Goal: Information Seeking & Learning: Find specific fact

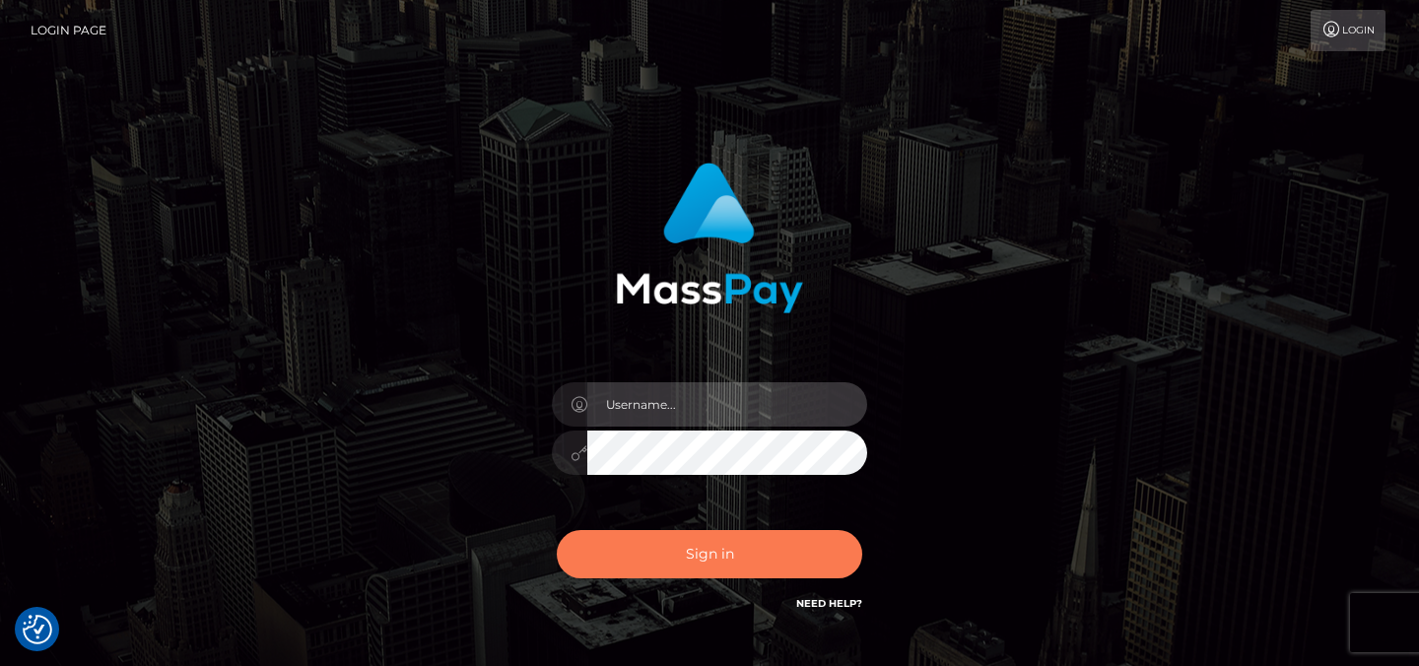
type input "Sefina.nvisionu"
click at [681, 553] on button "Sign in" at bounding box center [709, 554] width 305 height 48
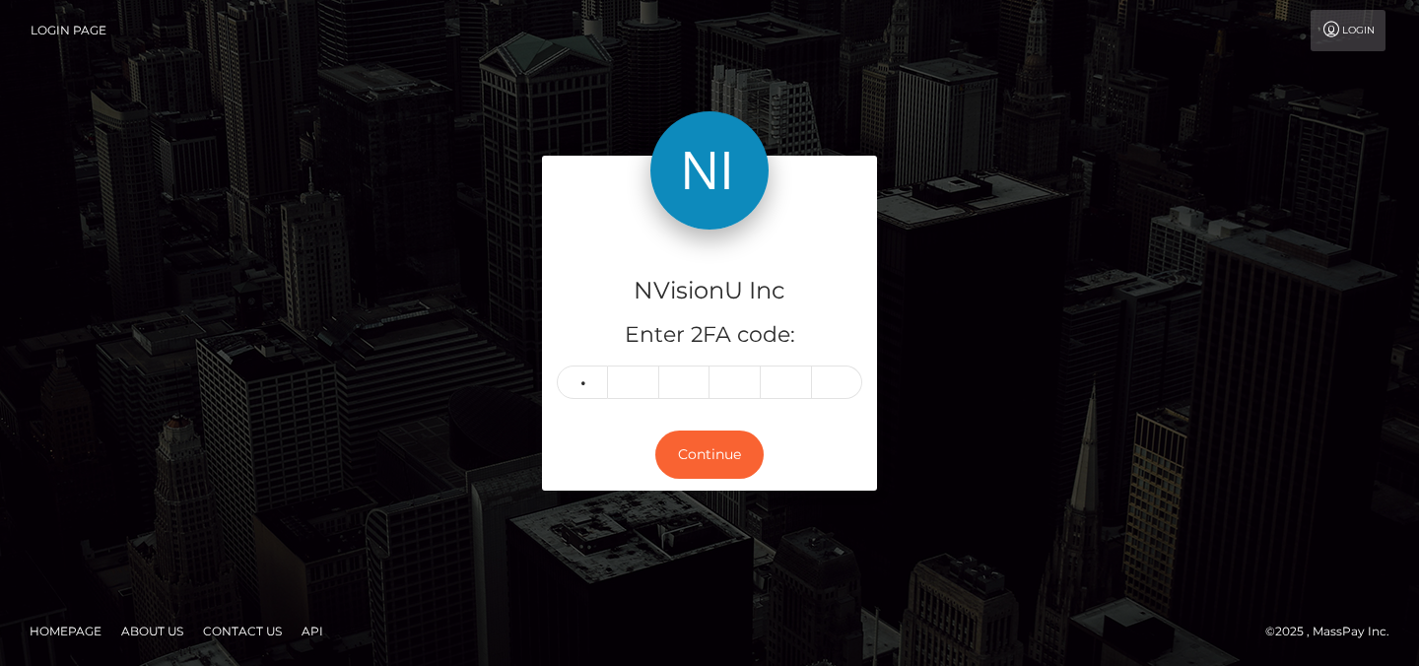
type input "2"
type input "7"
type input "4"
type input "6"
type input "2"
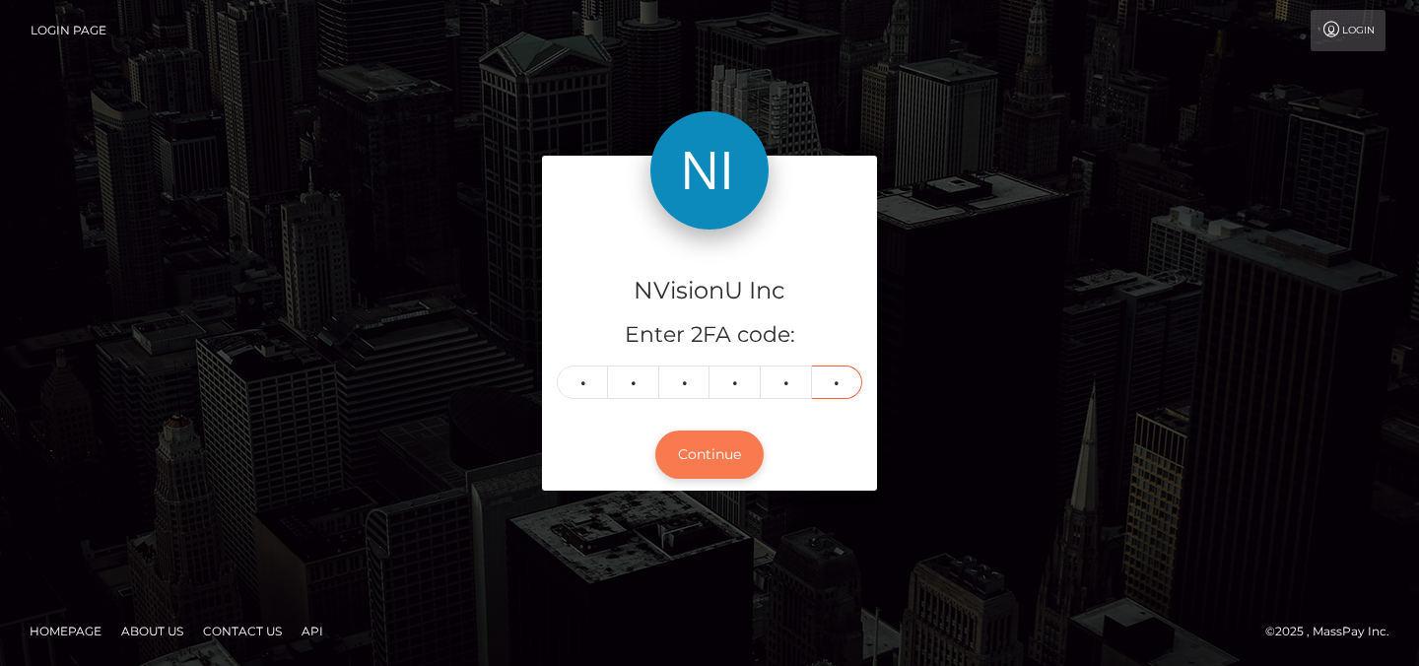
type input "4"
click at [690, 457] on button "Continue" at bounding box center [709, 455] width 108 height 48
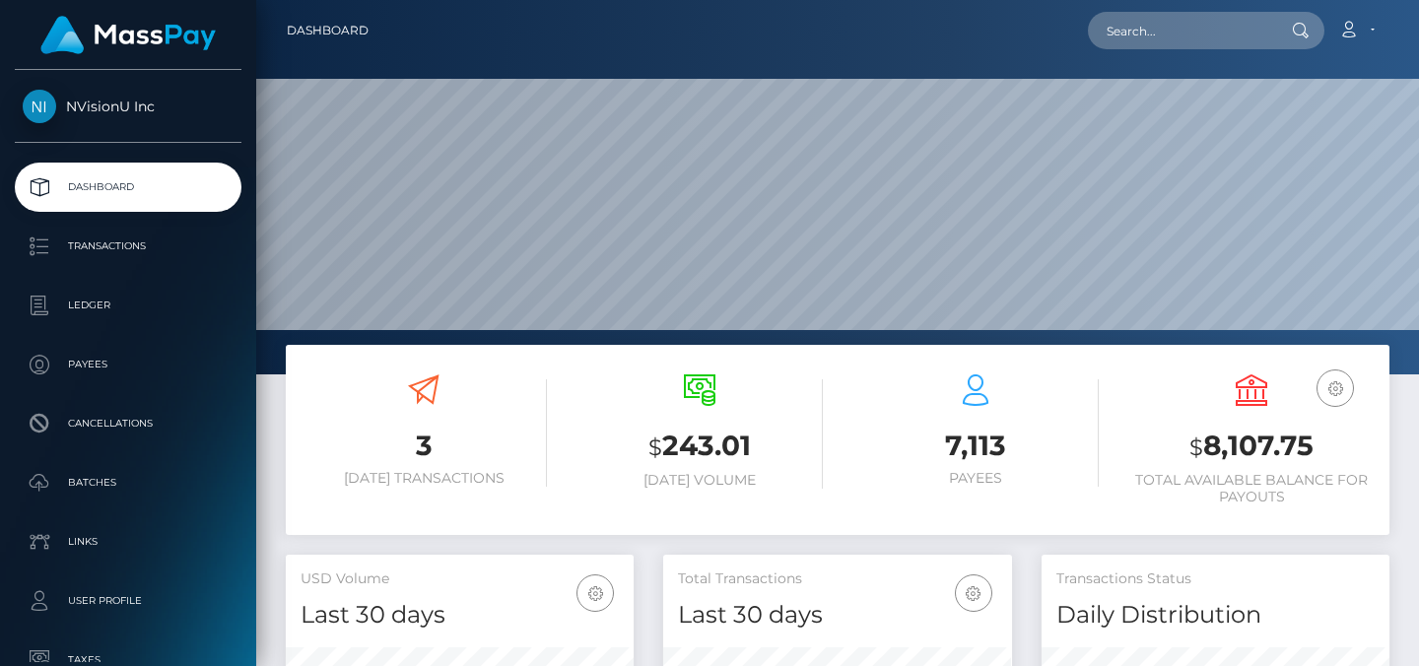
scroll to position [350, 349]
click at [1164, 33] on input "text" at bounding box center [1180, 30] width 185 height 37
paste input "1092674"
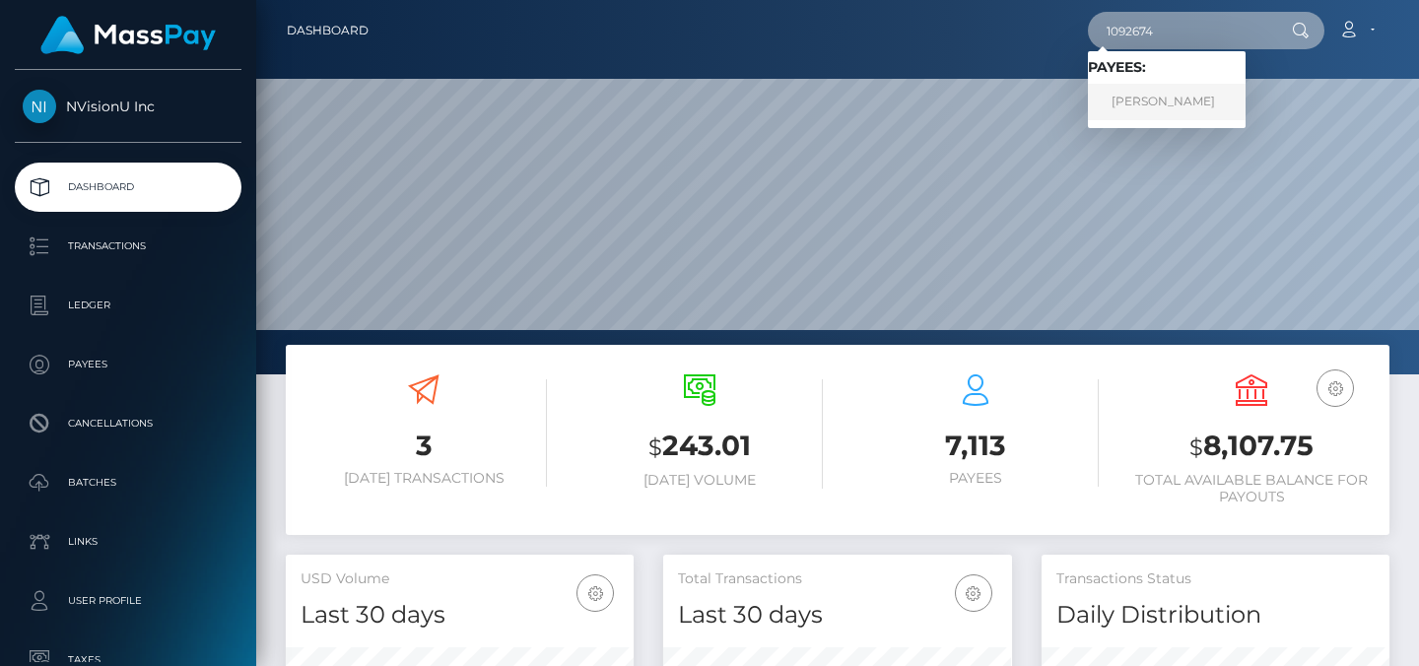
type input "1092674"
click at [1170, 100] on link "DELFA FLORENTINO" at bounding box center [1167, 102] width 158 height 36
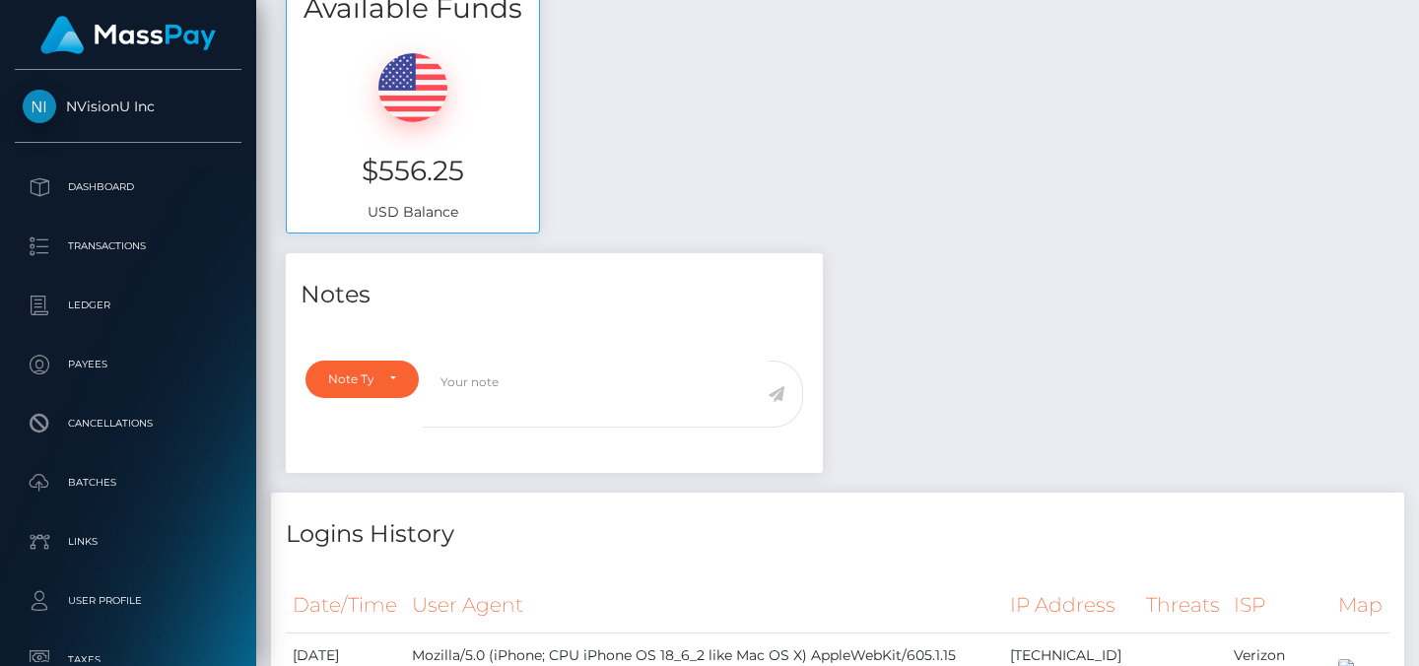
scroll to position [678, 0]
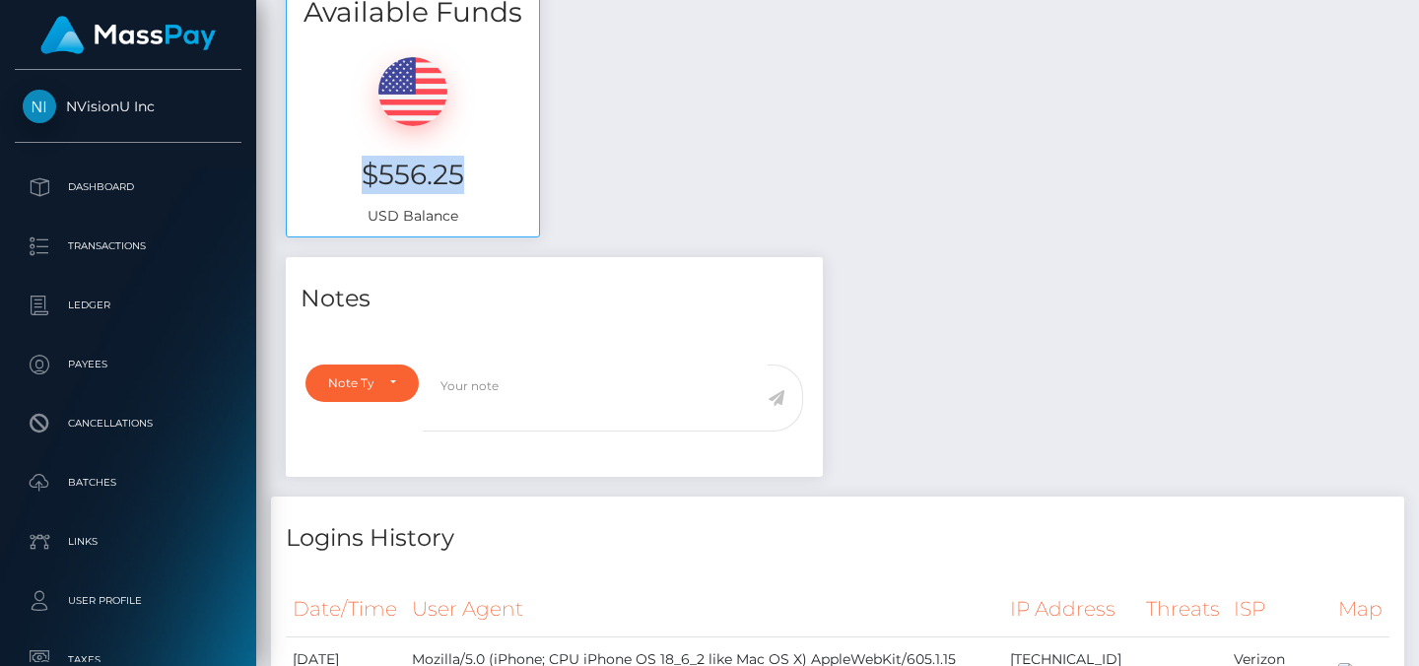
drag, startPoint x: 472, startPoint y: 177, endPoint x: 360, endPoint y: 174, distance: 112.4
click at [360, 174] on h3 "$556.25" at bounding box center [412, 175] width 223 height 38
copy h3 "$556.25"
